Goal: Ask a question

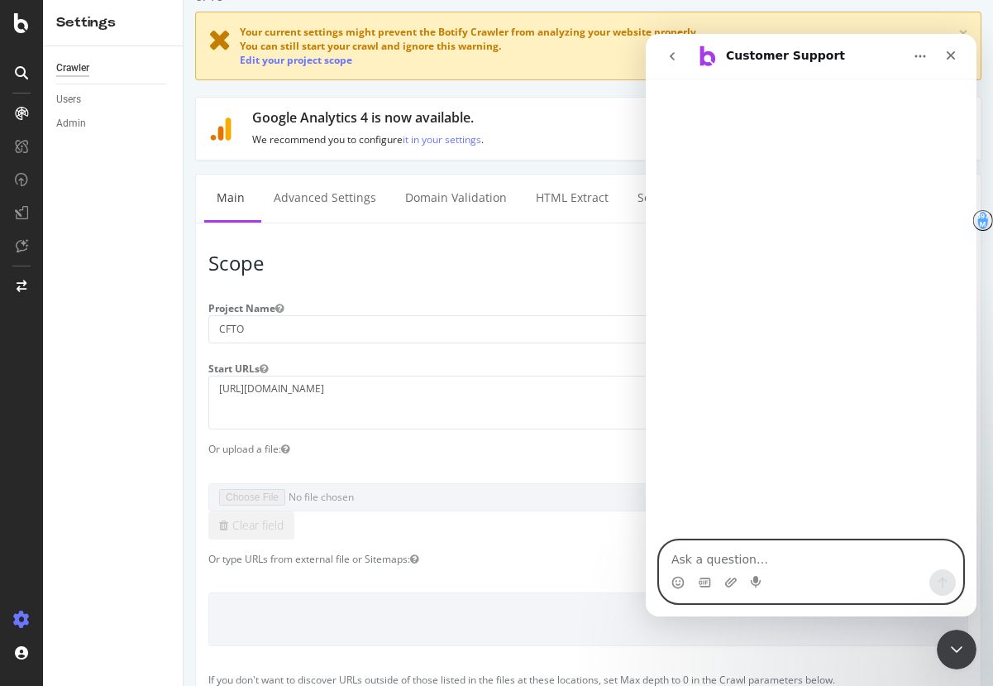
click at [729, 559] on textarea "Ask a question…" at bounding box center [811, 555] width 303 height 28
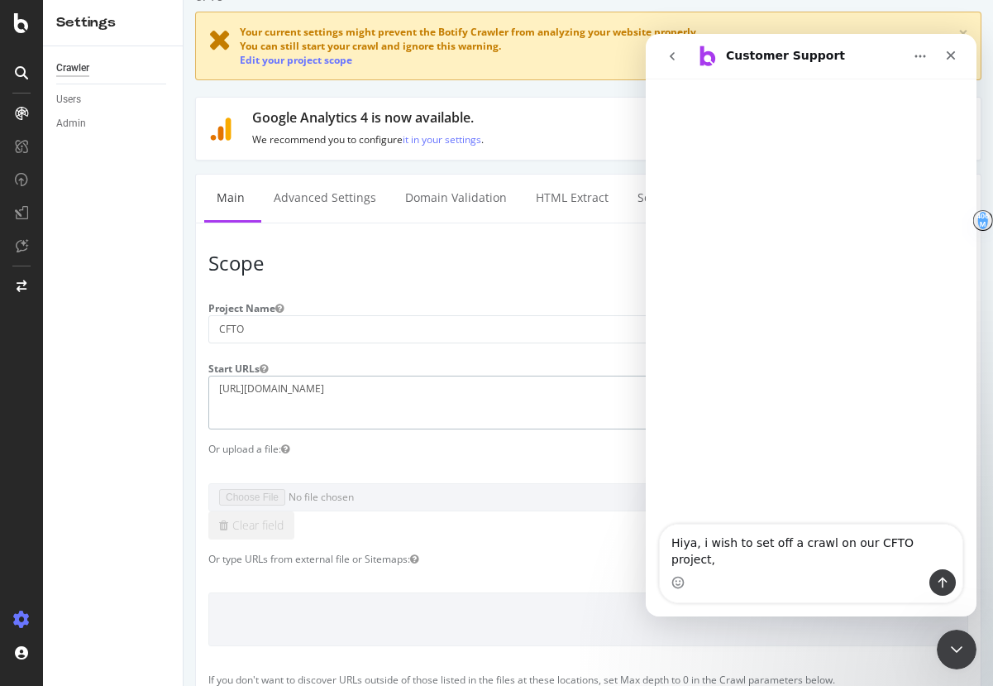
click at [367, 404] on textarea "[URL][DOMAIN_NAME]" at bounding box center [588, 403] width 760 height 54
click at [341, 391] on textarea "[URL][DOMAIN_NAME]" at bounding box center [588, 403] width 760 height 54
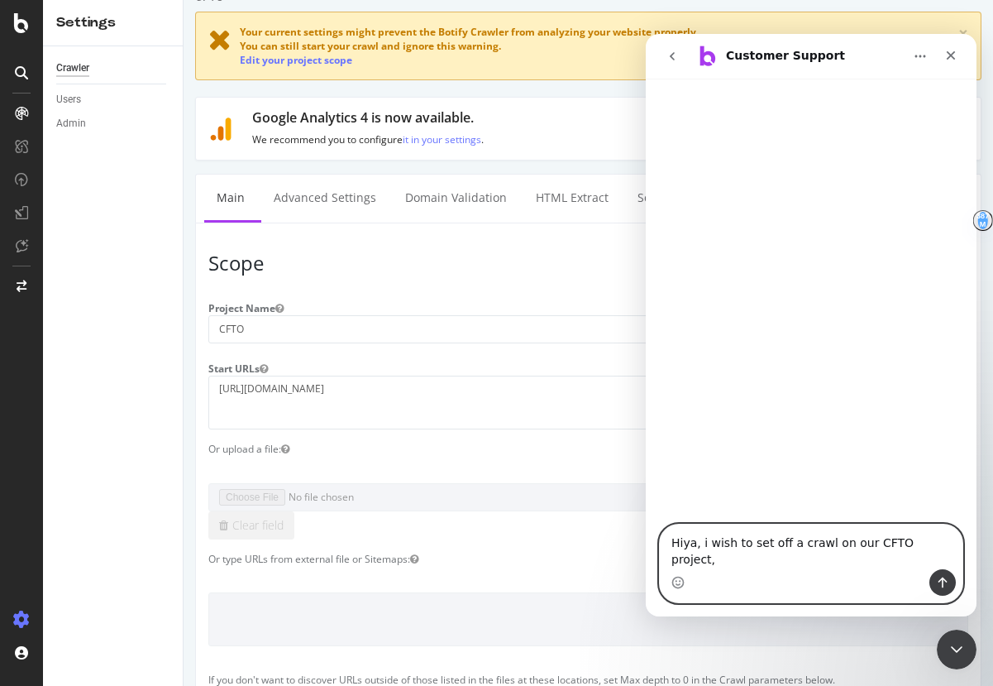
click at [947, 557] on textarea "Hiya, i wish to set off a crawl on our CFTO project," at bounding box center [811, 546] width 303 height 45
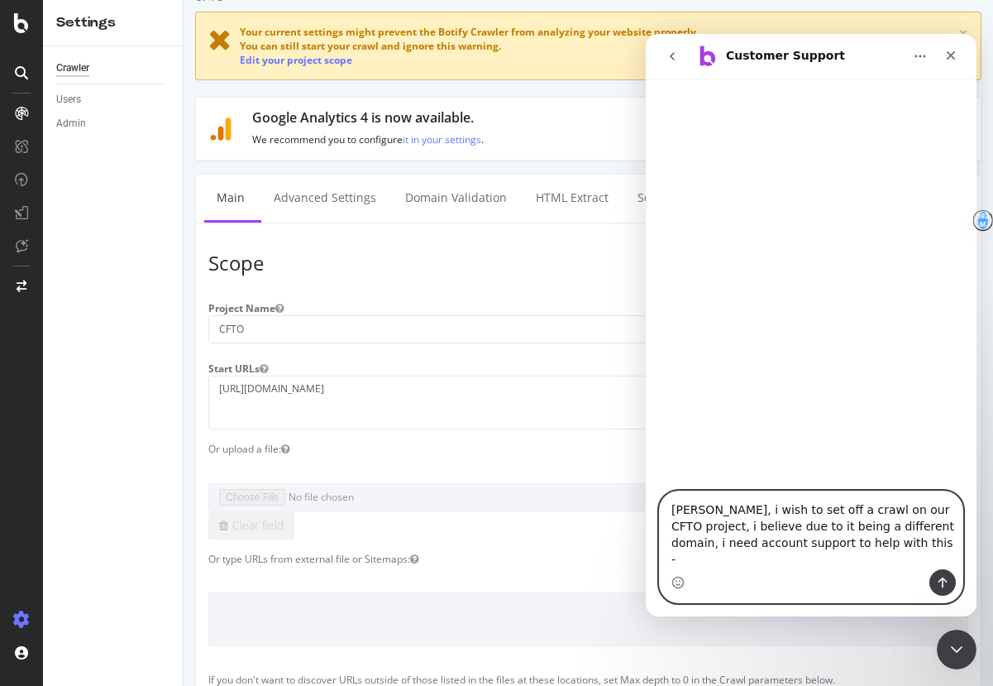
click at [889, 541] on textarea "[PERSON_NAME], i wish to set off a crawl on our CFTO project, i believe due to …" at bounding box center [811, 530] width 303 height 78
click at [897, 557] on textarea "[PERSON_NAME], i wish to set off a crawl on our CFTO project, i believe due to …" at bounding box center [811, 530] width 303 height 78
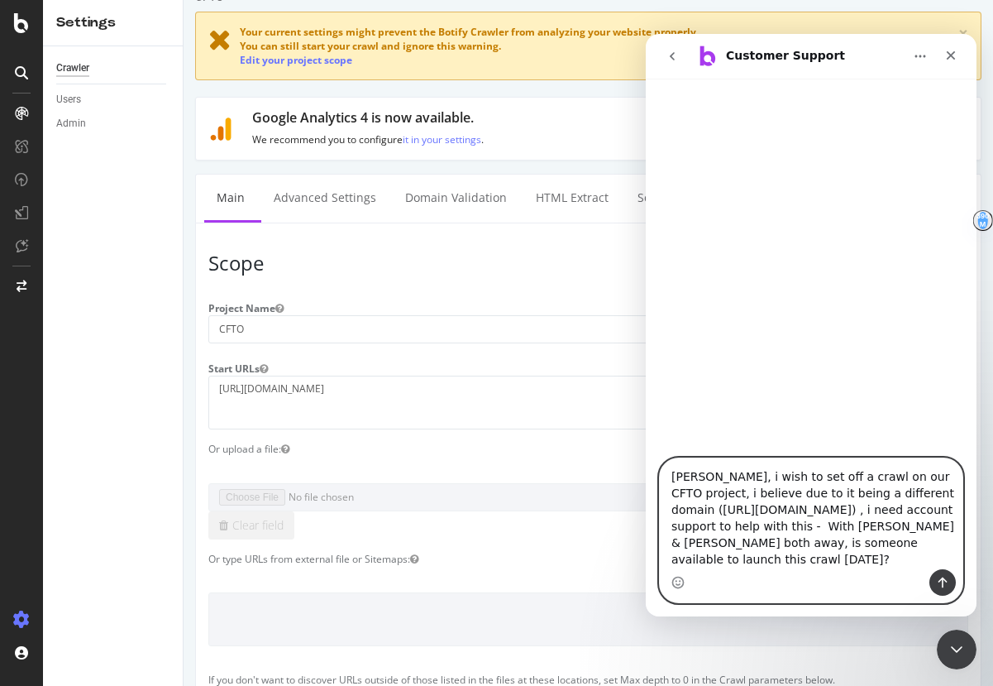
type textarea "[PERSON_NAME], i wish to set off a crawl on our CFTO project, i believe due to …"
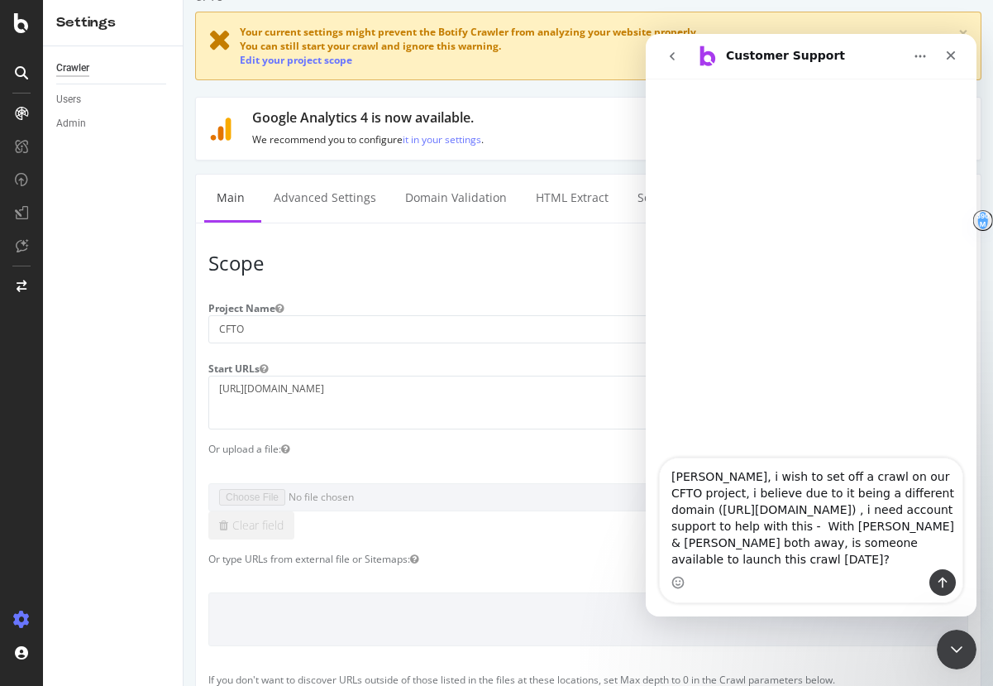
click at [955, 595] on div "Intercom messenger" at bounding box center [943, 582] width 26 height 26
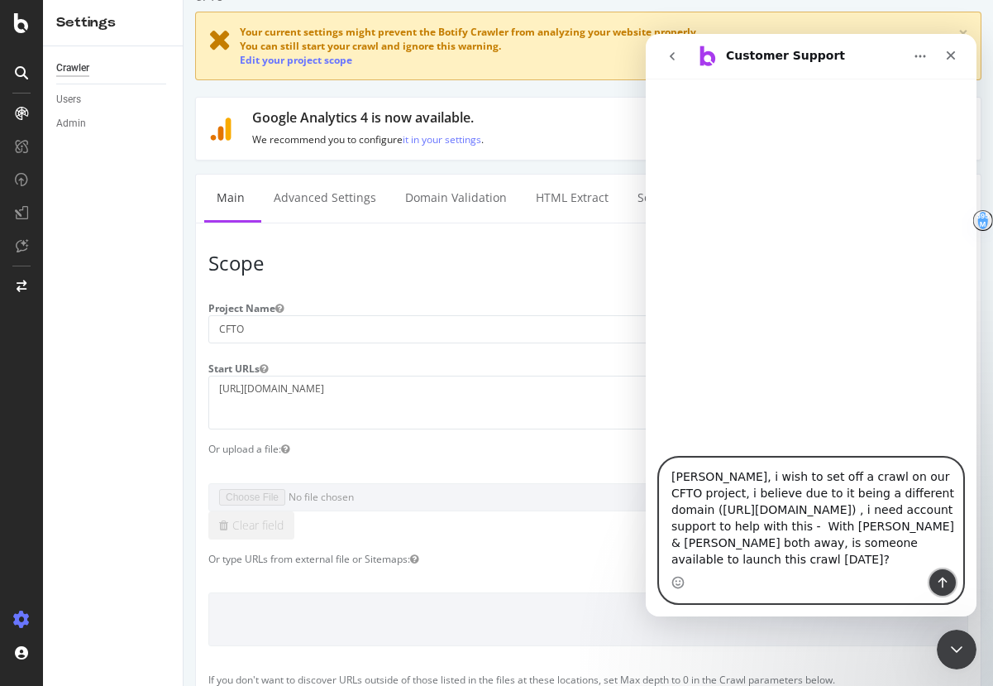
click at [938, 583] on icon "Send a message…" at bounding box center [942, 582] width 13 height 13
